Goal: Task Accomplishment & Management: Use online tool/utility

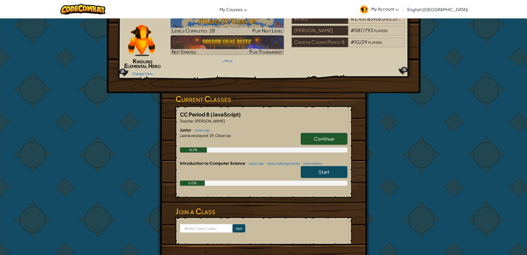
scroll to position [52, 0]
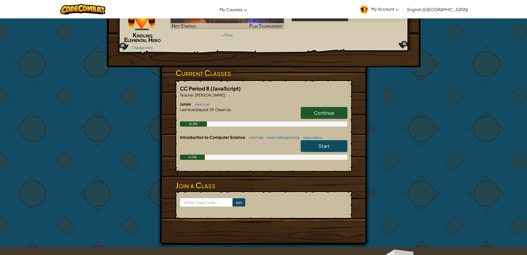
click at [332, 113] on span "Continue" at bounding box center [324, 113] width 20 height 6
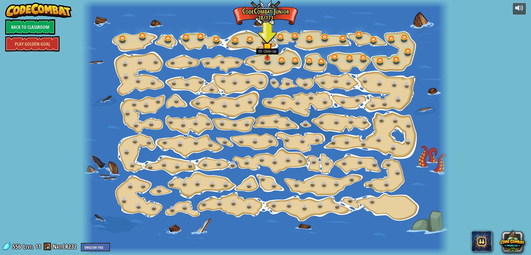
click at [264, 58] on img at bounding box center [267, 47] width 10 height 23
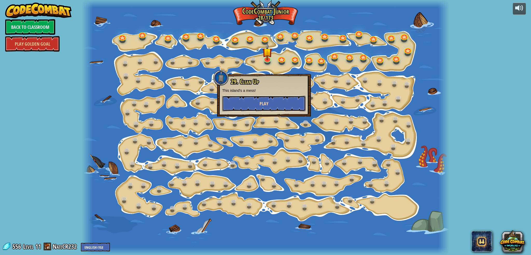
click at [285, 103] on button "Play" at bounding box center [263, 104] width 83 height 16
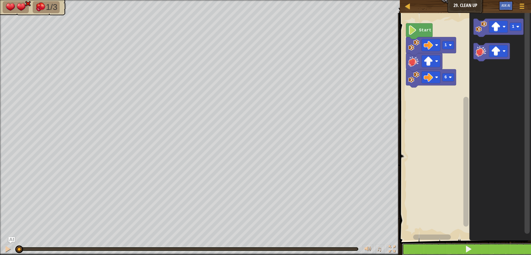
click at [460, 250] on button at bounding box center [468, 249] width 133 height 12
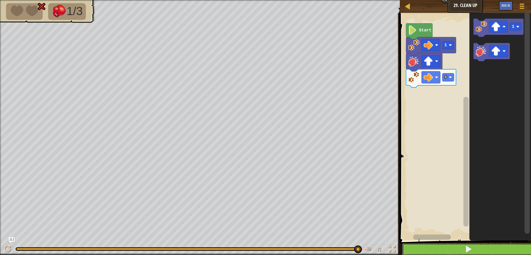
click at [428, 249] on button at bounding box center [468, 249] width 133 height 12
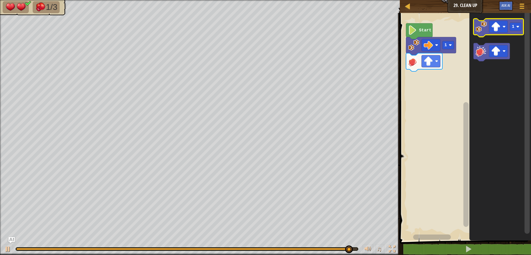
click at [481, 28] on image "Blockly Workspace" at bounding box center [480, 26] width 11 height 11
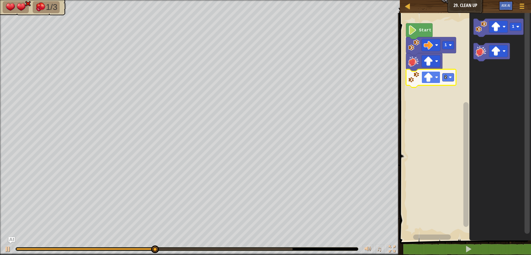
click at [435, 76] on image "Blockly Workspace" at bounding box center [436, 77] width 3 height 3
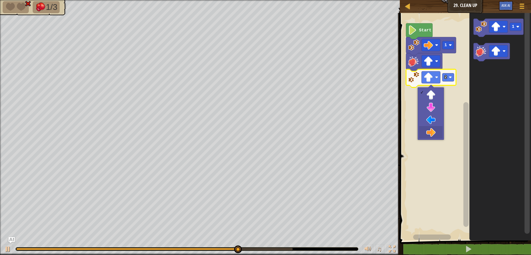
drag, startPoint x: 434, startPoint y: 130, endPoint x: 445, endPoint y: 116, distance: 17.7
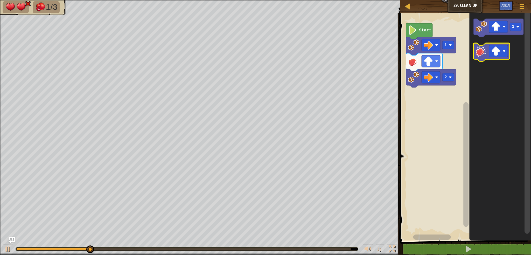
click at [480, 54] on image "Blockly Workspace" at bounding box center [480, 50] width 11 height 11
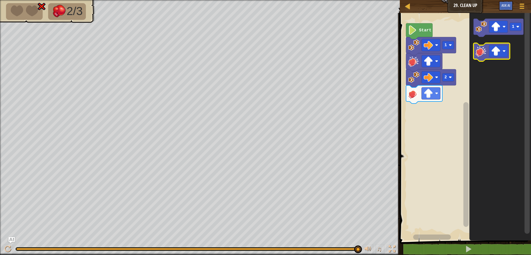
click at [477, 52] on image "Blockly Workspace" at bounding box center [480, 50] width 11 height 11
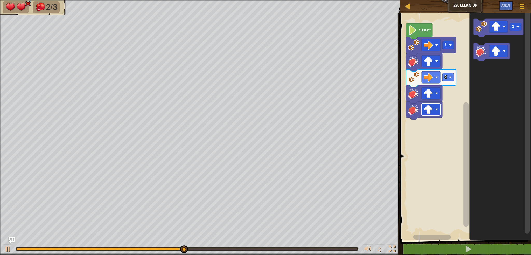
click at [432, 112] on image "Blockly Workspace" at bounding box center [428, 109] width 9 height 9
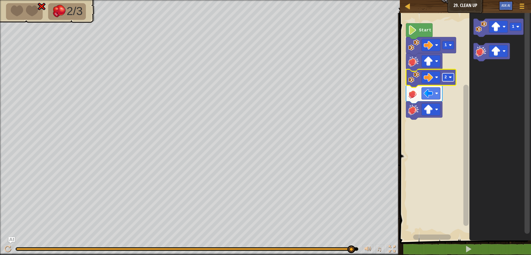
click at [446, 78] on text "2" at bounding box center [445, 77] width 3 height 5
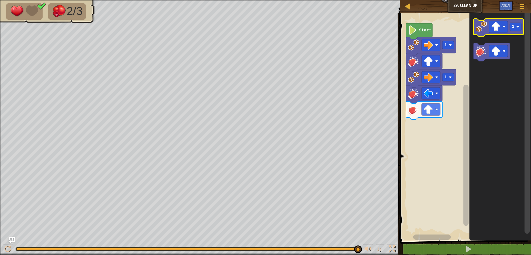
click at [482, 29] on image "Blockly Workspace" at bounding box center [480, 26] width 11 height 11
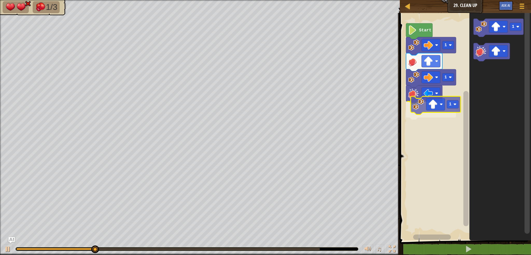
click at [416, 114] on div "Start 1 1 1 1 1" at bounding box center [464, 125] width 133 height 230
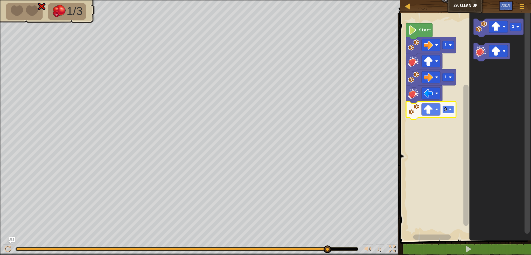
click at [447, 110] on rect "Blockly Workspace" at bounding box center [448, 109] width 12 height 8
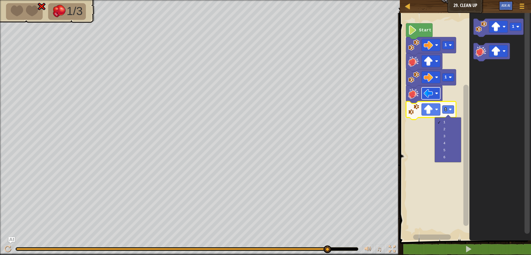
click at [428, 96] on image "Blockly Workspace" at bounding box center [428, 93] width 9 height 9
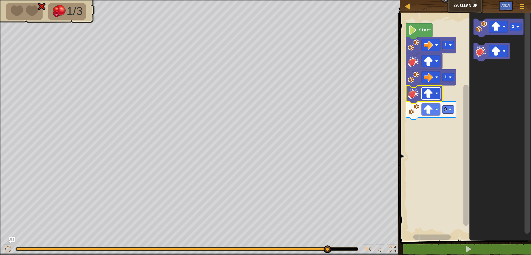
click at [430, 92] on image "Blockly Workspace" at bounding box center [428, 93] width 9 height 9
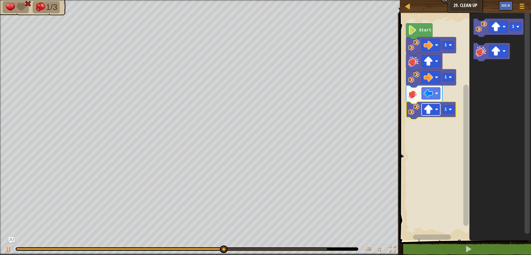
click at [428, 110] on image "Blockly Workspace" at bounding box center [428, 109] width 9 height 9
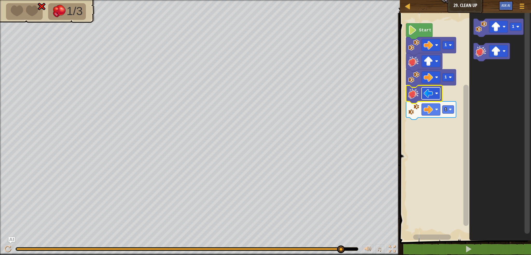
click at [430, 91] on image "Blockly Workspace" at bounding box center [428, 93] width 9 height 9
click at [480, 33] on icon "Blockly Workspace" at bounding box center [498, 28] width 50 height 18
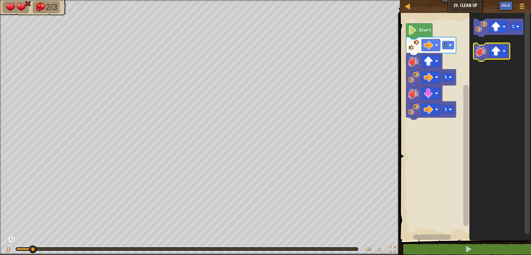
click at [483, 46] on image "Blockly Workspace" at bounding box center [480, 50] width 11 height 11
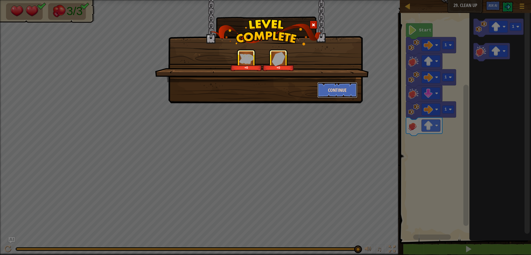
click at [332, 89] on button "Continue" at bounding box center [337, 90] width 40 height 16
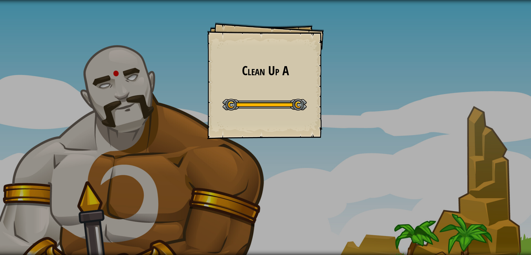
click at [260, 91] on div "Clean Up A Goals Start Level Error loading from server. Try refreshing the page…" at bounding box center [265, 127] width 531 height 255
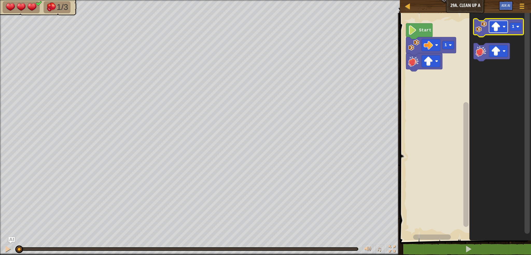
click at [494, 28] on image "Blockly Workspace" at bounding box center [495, 26] width 9 height 9
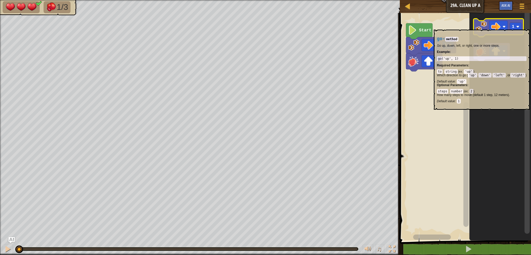
click at [484, 27] on image "Blockly Workspace" at bounding box center [480, 26] width 11 height 11
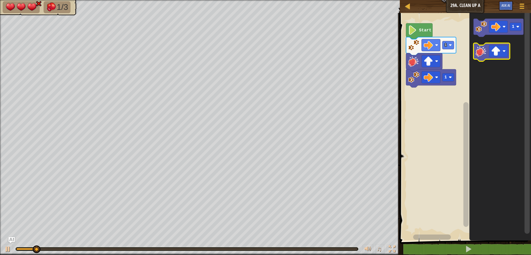
click at [484, 56] on image "Blockly Workspace" at bounding box center [480, 50] width 11 height 11
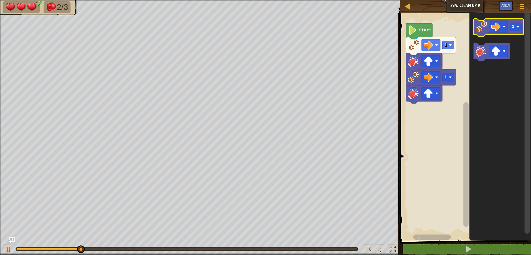
click at [484, 27] on image "Blockly Workspace" at bounding box center [480, 26] width 11 height 11
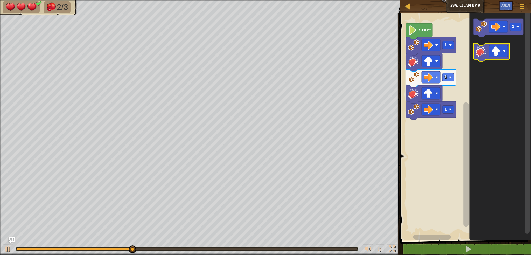
click at [476, 52] on image "Blockly Workspace" at bounding box center [480, 50] width 11 height 11
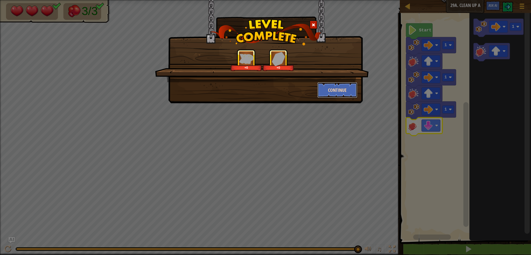
click at [348, 91] on button "Continue" at bounding box center [337, 90] width 40 height 16
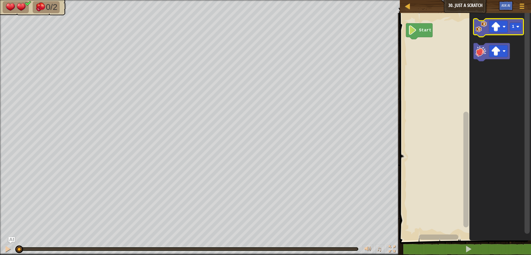
click at [484, 30] on image "Blockly Workspace" at bounding box center [480, 26] width 11 height 11
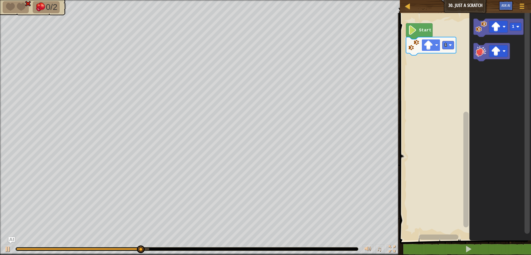
click at [434, 43] on rect "Blockly Workspace" at bounding box center [430, 45] width 19 height 12
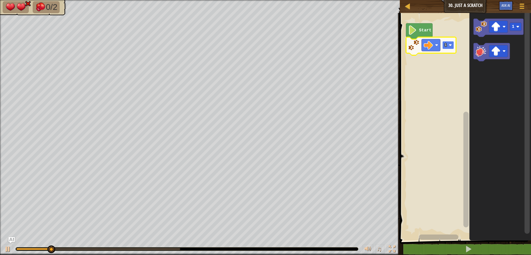
click at [449, 45] on image "Blockly Workspace" at bounding box center [450, 45] width 3 height 3
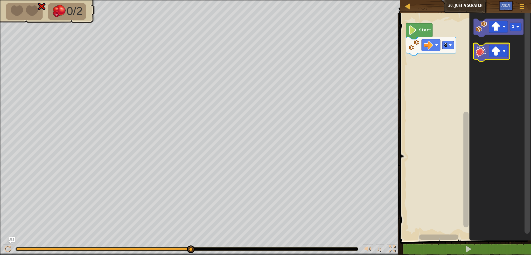
click at [479, 51] on image "Blockly Workspace" at bounding box center [480, 50] width 11 height 11
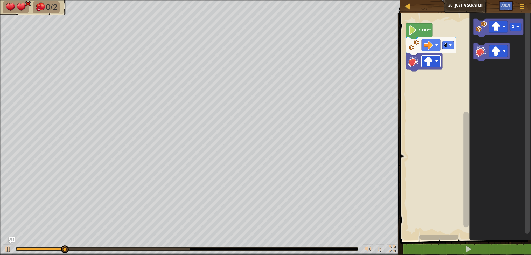
click at [437, 62] on image "Blockly Workspace" at bounding box center [436, 61] width 3 height 3
click at [452, 48] on rect "Blockly Workspace" at bounding box center [448, 45] width 12 height 8
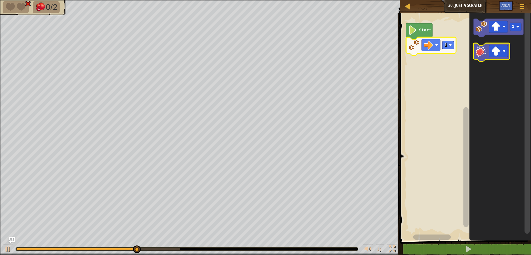
click at [475, 51] on icon "Blockly Workspace" at bounding box center [491, 52] width 36 height 18
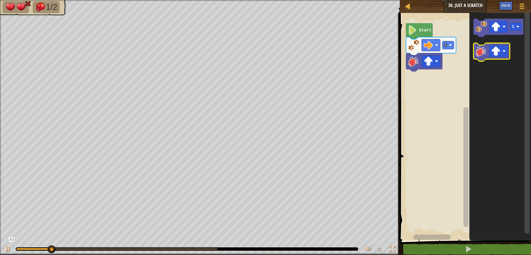
click at [477, 53] on image "Blockly Workspace" at bounding box center [480, 50] width 11 height 11
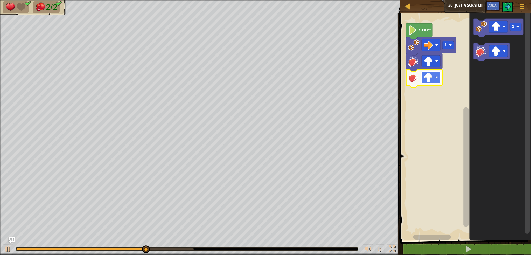
click at [431, 77] on image "Blockly Workspace" at bounding box center [428, 77] width 9 height 9
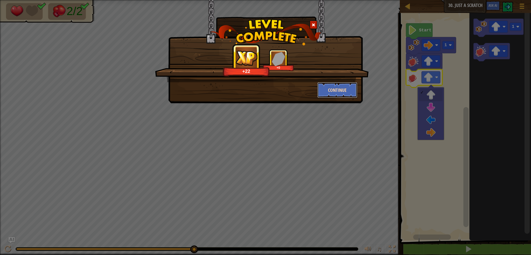
click at [325, 87] on button "Continue" at bounding box center [337, 90] width 40 height 16
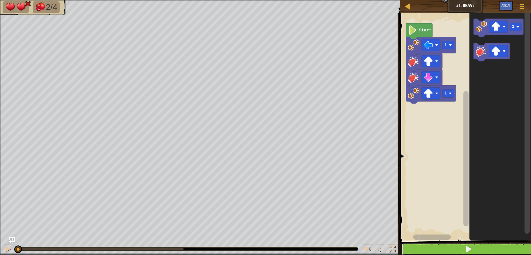
click at [447, 245] on button at bounding box center [468, 249] width 133 height 12
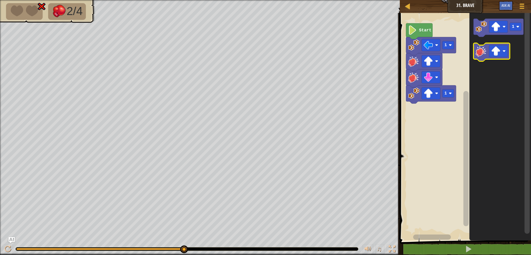
click at [484, 50] on image "Blockly Workspace" at bounding box center [480, 50] width 11 height 11
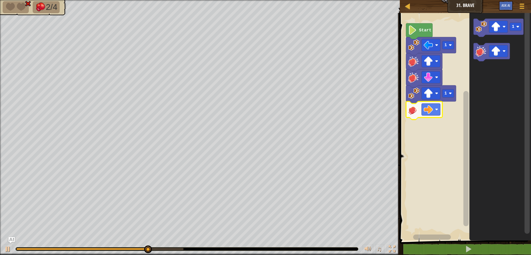
click at [437, 101] on g "1" at bounding box center [431, 102] width 50 height 34
click at [434, 117] on g "Blockly Workspace" at bounding box center [424, 110] width 36 height 18
click at [433, 115] on rect "Blockly Workspace" at bounding box center [430, 109] width 19 height 12
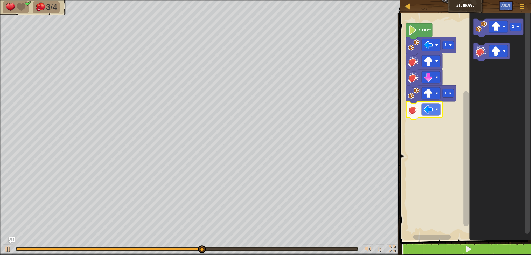
click at [468, 247] on span at bounding box center [468, 248] width 7 height 7
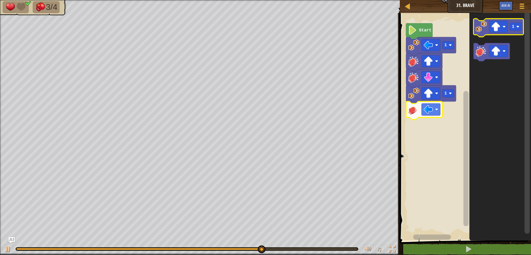
click at [479, 26] on image "Blockly Workspace" at bounding box center [480, 26] width 11 height 11
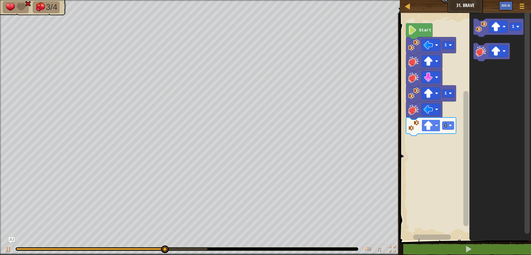
click at [431, 131] on rect "Blockly Workspace" at bounding box center [430, 125] width 19 height 12
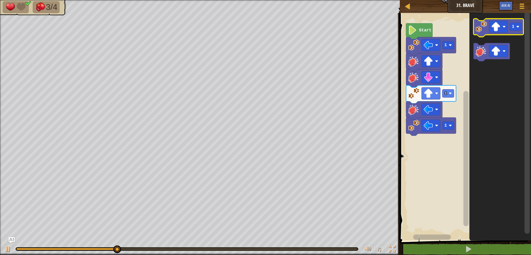
click at [487, 32] on icon "Blockly Workspace" at bounding box center [498, 28] width 50 height 18
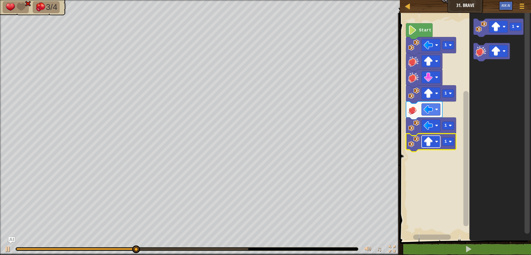
click at [430, 144] on image "Blockly Workspace" at bounding box center [428, 141] width 9 height 9
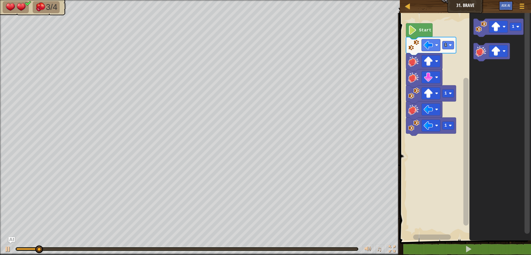
click at [449, 119] on div "Start 1 1 1 1" at bounding box center [464, 125] width 133 height 230
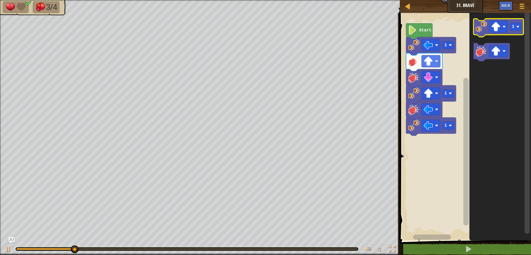
click at [480, 31] on image "Blockly Workspace" at bounding box center [480, 26] width 11 height 11
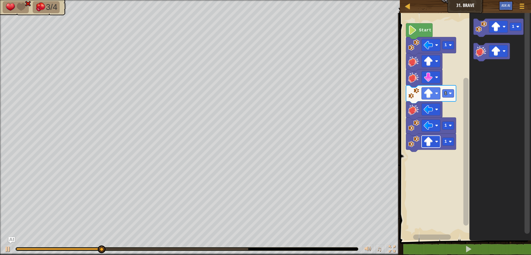
click at [437, 141] on image "Blockly Workspace" at bounding box center [436, 141] width 3 height 3
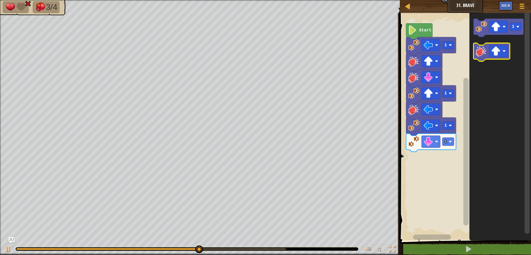
click at [479, 53] on image "Blockly Workspace" at bounding box center [480, 50] width 11 height 11
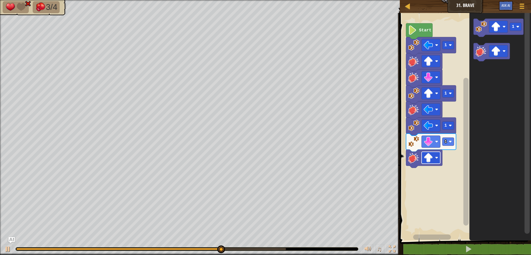
click at [433, 158] on rect "Blockly Workspace" at bounding box center [430, 158] width 19 height 12
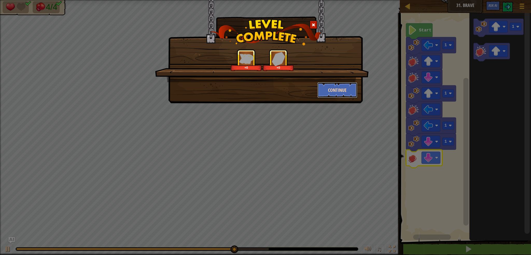
click at [333, 90] on button "Continue" at bounding box center [337, 90] width 40 height 16
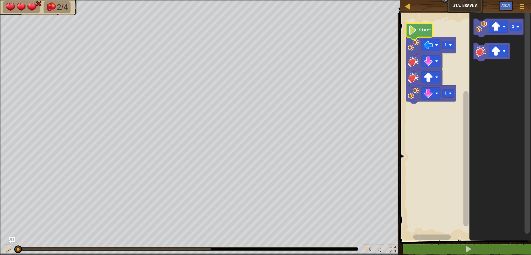
click at [425, 31] on text "Start" at bounding box center [425, 30] width 12 height 5
click at [485, 248] on button at bounding box center [468, 249] width 133 height 12
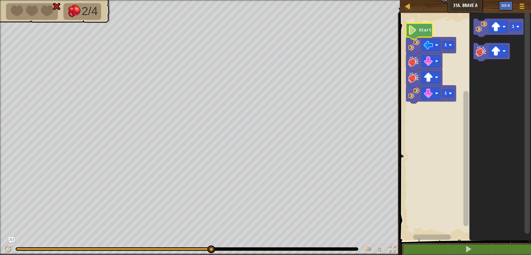
click at [471, 244] on button at bounding box center [468, 249] width 133 height 12
click at [459, 249] on button at bounding box center [468, 249] width 133 height 12
click at [446, 253] on button at bounding box center [468, 249] width 133 height 12
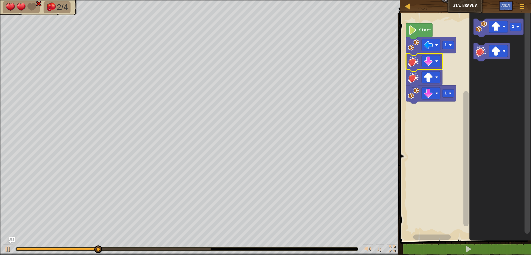
click at [421, 45] on rect "Blockly Workspace" at bounding box center [430, 45] width 19 height 12
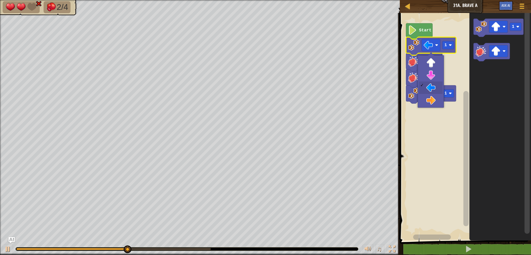
click at [415, 28] on image "Blockly Workspace" at bounding box center [412, 29] width 9 height 9
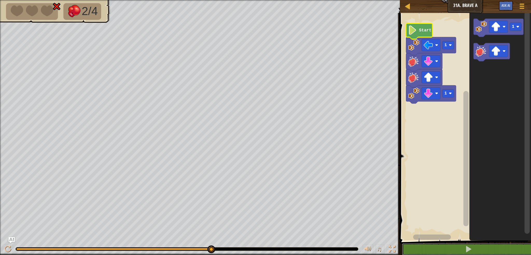
click at [448, 249] on button at bounding box center [468, 249] width 133 height 12
click at [482, 54] on image "Blockly Workspace" at bounding box center [480, 50] width 11 height 11
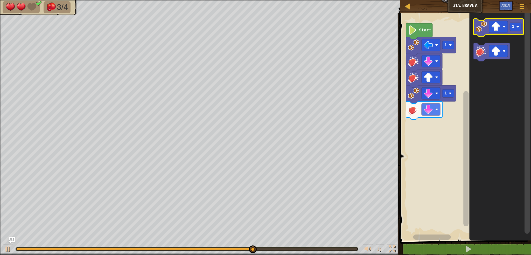
click at [486, 29] on image "Blockly Workspace" at bounding box center [480, 26] width 11 height 11
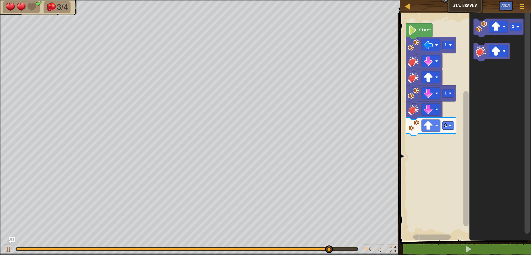
click at [450, 124] on image "Blockly Workspace" at bounding box center [450, 125] width 3 height 3
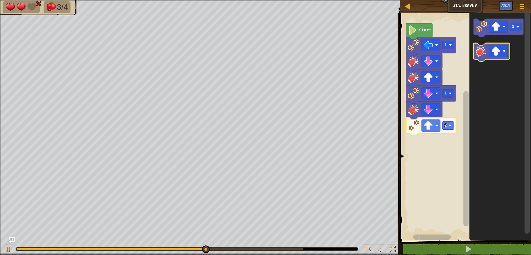
click at [477, 53] on image "Blockly Workspace" at bounding box center [480, 50] width 11 height 11
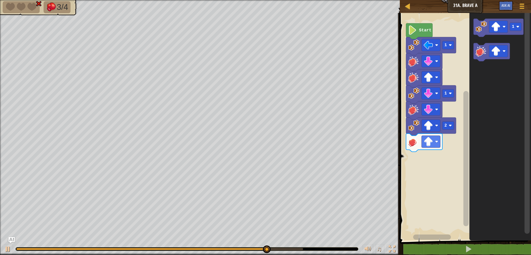
click at [434, 140] on rect "Blockly Workspace" at bounding box center [430, 142] width 19 height 12
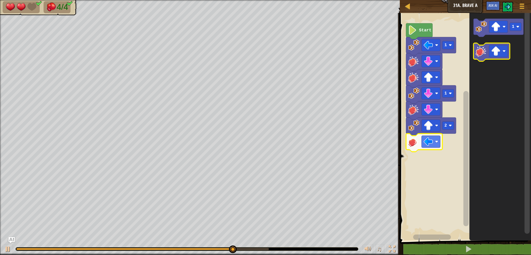
click at [499, 55] on image "Blockly Workspace" at bounding box center [495, 50] width 9 height 9
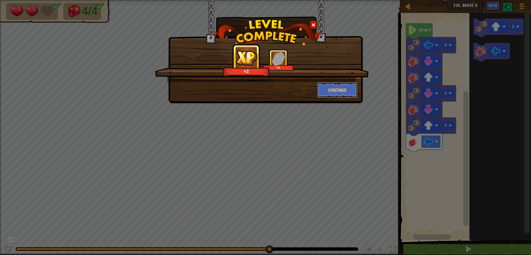
click at [336, 86] on button "Continue" at bounding box center [337, 90] width 40 height 16
